Goal: Task Accomplishment & Management: Complete application form

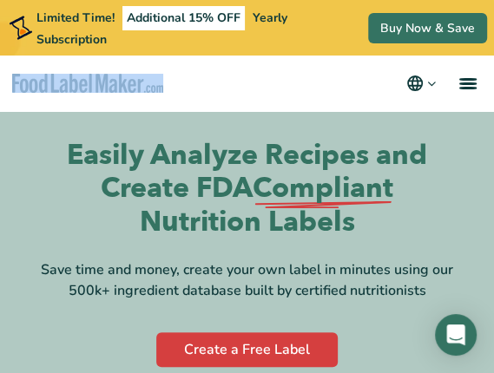
drag, startPoint x: 14, startPoint y: 60, endPoint x: 180, endPoint y: 84, distance: 167.6
click at [180, 84] on nav "Products Food Nutrition Labelling Supplements Formulation & Labelling Industrie…" at bounding box center [247, 84] width 494 height 56
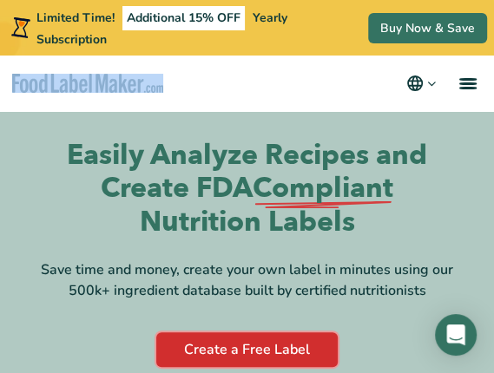
click at [207, 347] on link "Create a Free Label" at bounding box center [246, 349] width 181 height 35
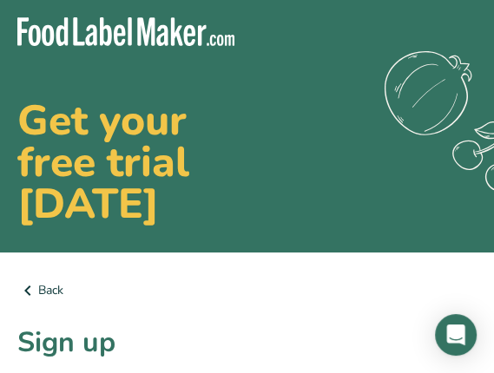
click at [128, 322] on h1 "Sign up" at bounding box center [246, 343] width 459 height 42
click at [22, 31] on img at bounding box center [125, 31] width 217 height 29
drag, startPoint x: 12, startPoint y: 12, endPoint x: 212, endPoint y: 49, distance: 203.1
click at [212, 49] on div "Get your free trial [DATE] .a{fill:#f5f3ed;}" at bounding box center [247, 121] width 515 height 263
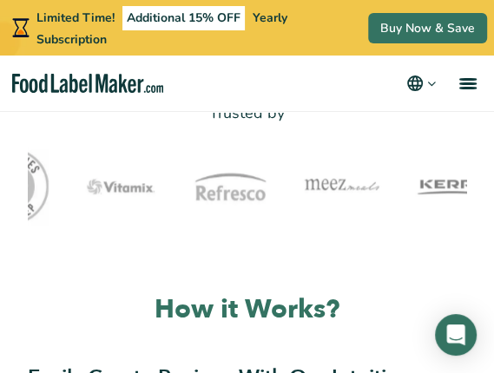
scroll to position [781, 0]
